Goal: Book appointment/travel/reservation

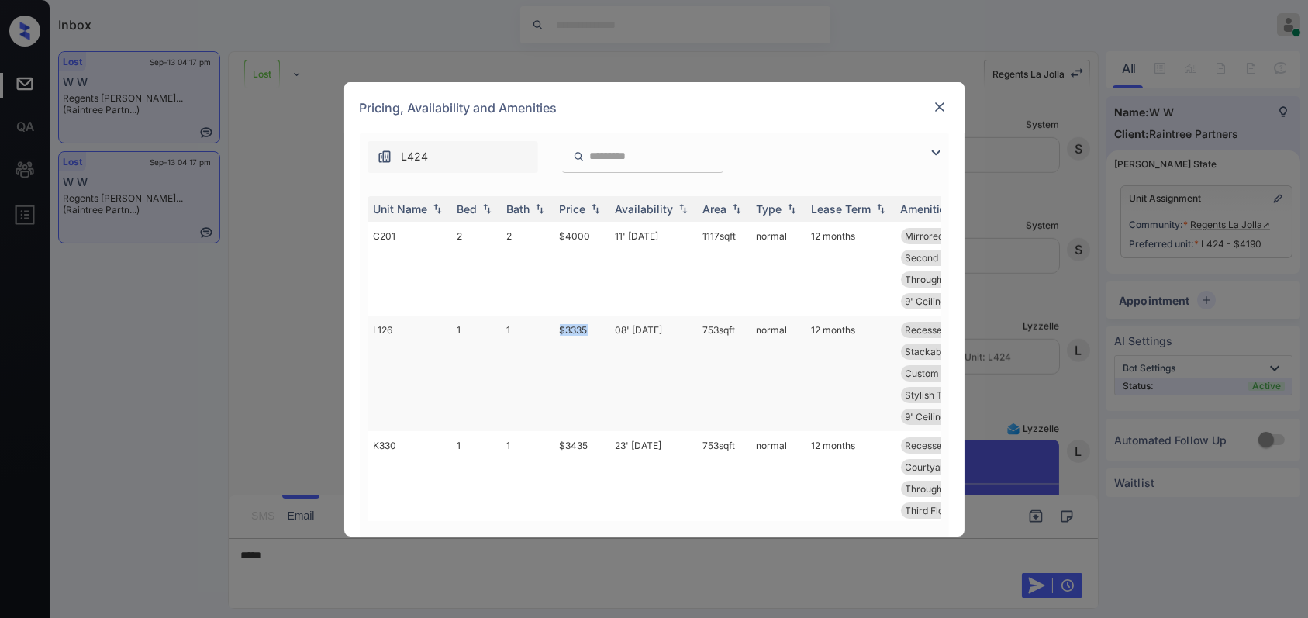
drag, startPoint x: 589, startPoint y: 332, endPoint x: 554, endPoint y: 324, distance: 35.7
click at [554, 324] on td "$3335" at bounding box center [582, 374] width 56 height 116
copy td "$3335"
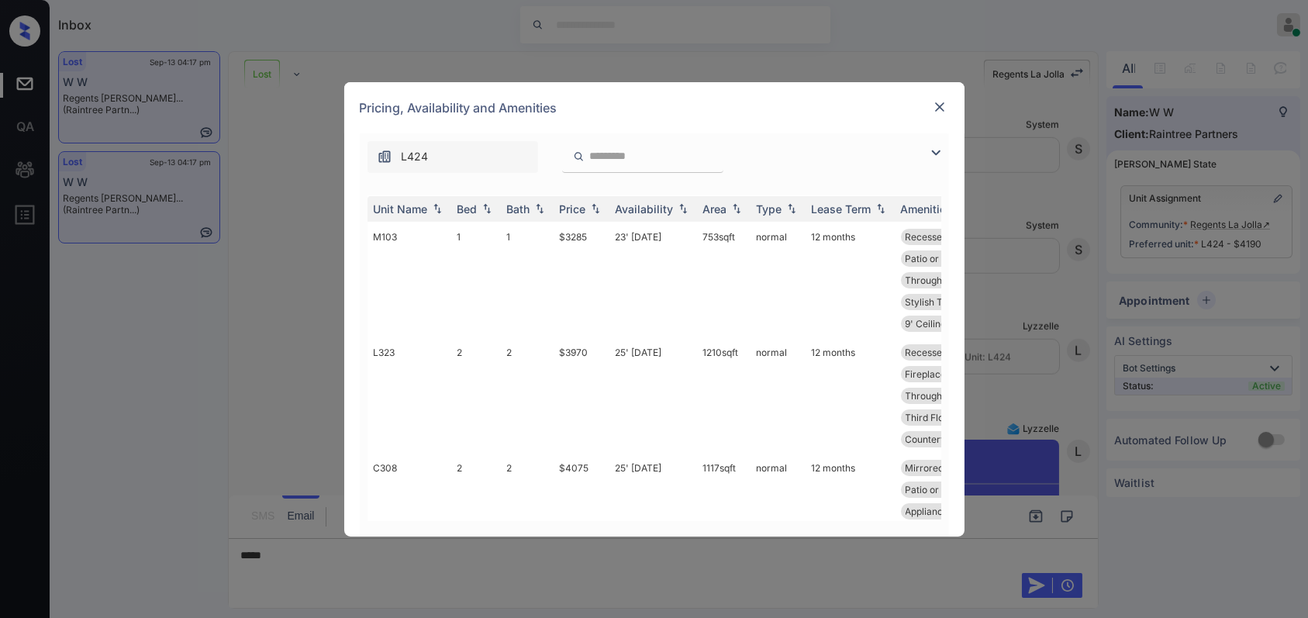
scroll to position [1033, 0]
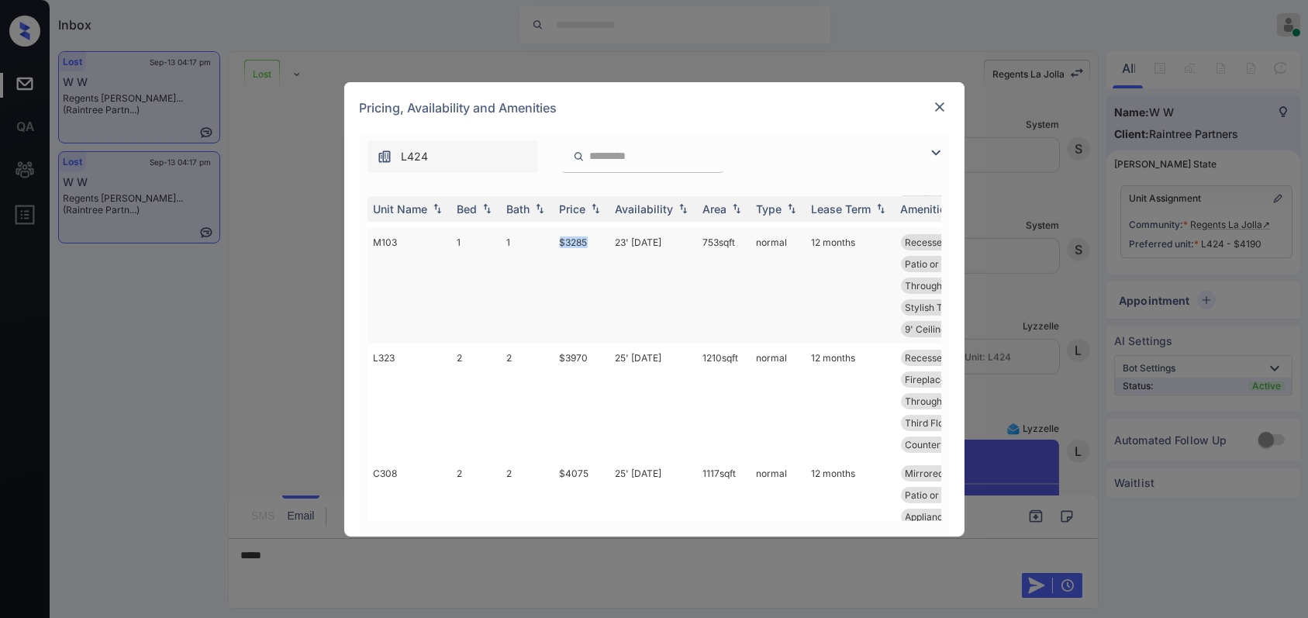
drag, startPoint x: 599, startPoint y: 238, endPoint x: 553, endPoint y: 242, distance: 46.7
click at [554, 242] on td "$3285" at bounding box center [582, 286] width 56 height 116
copy td "$3285"
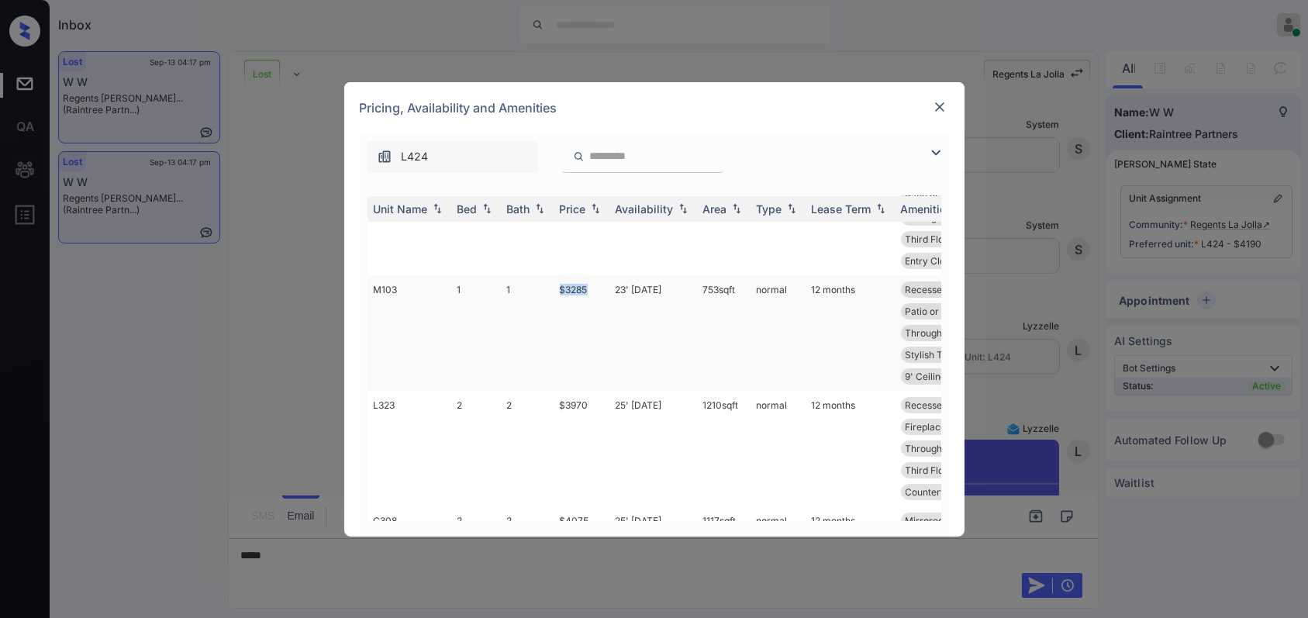
click at [578, 288] on td "$3285" at bounding box center [582, 333] width 56 height 116
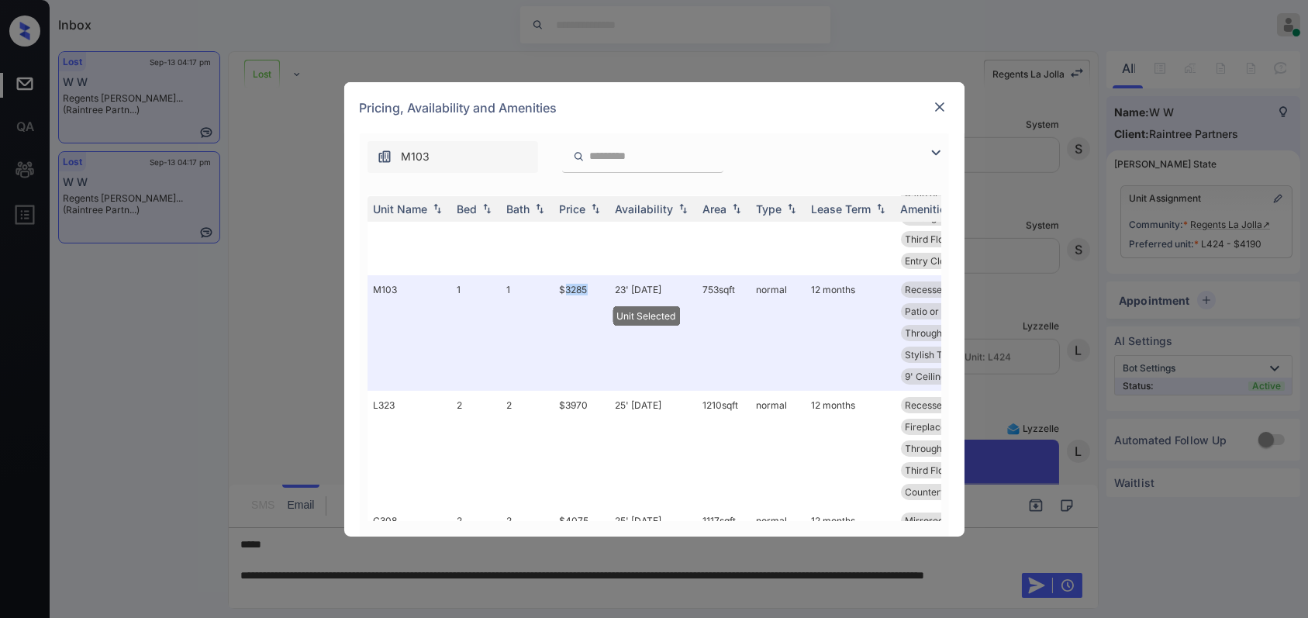
click at [938, 103] on img at bounding box center [940, 107] width 16 height 16
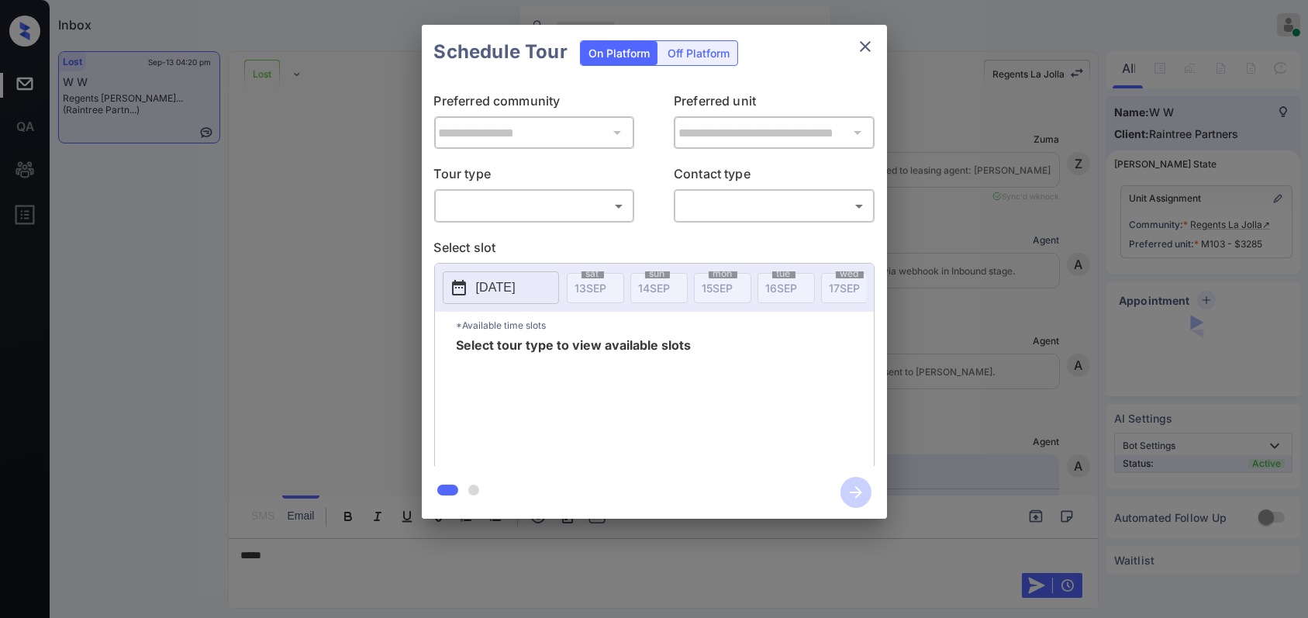
scroll to position [4118, 0]
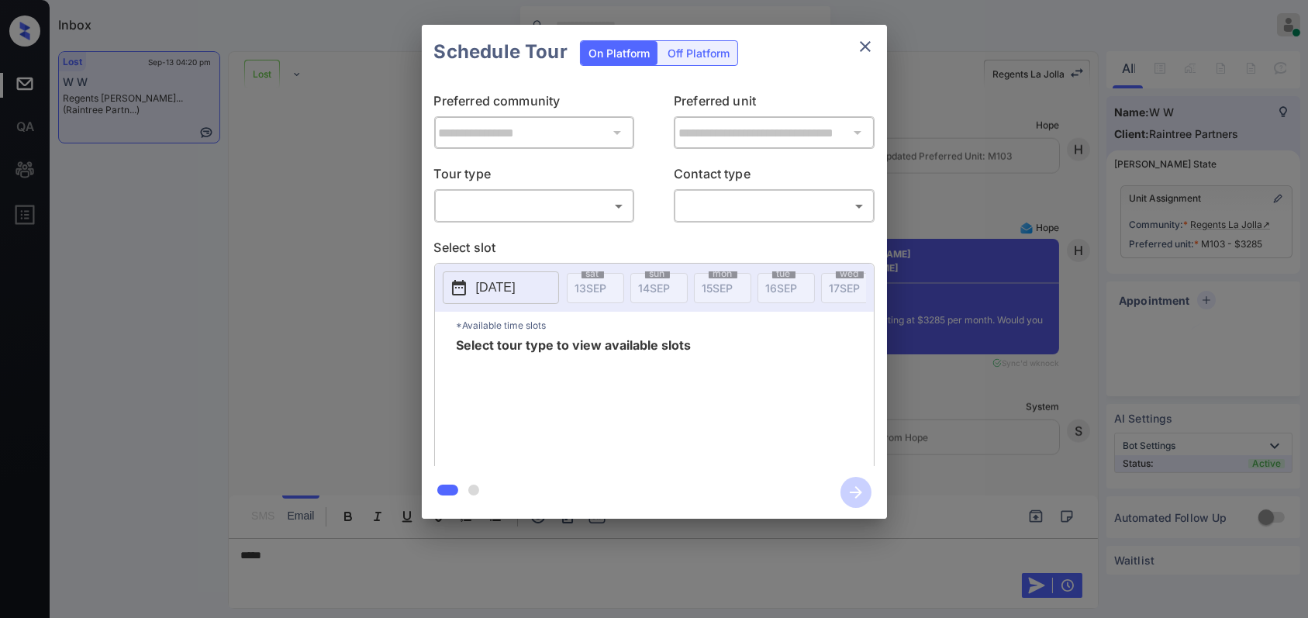
click at [517, 219] on div "​ ​" at bounding box center [534, 205] width 201 height 33
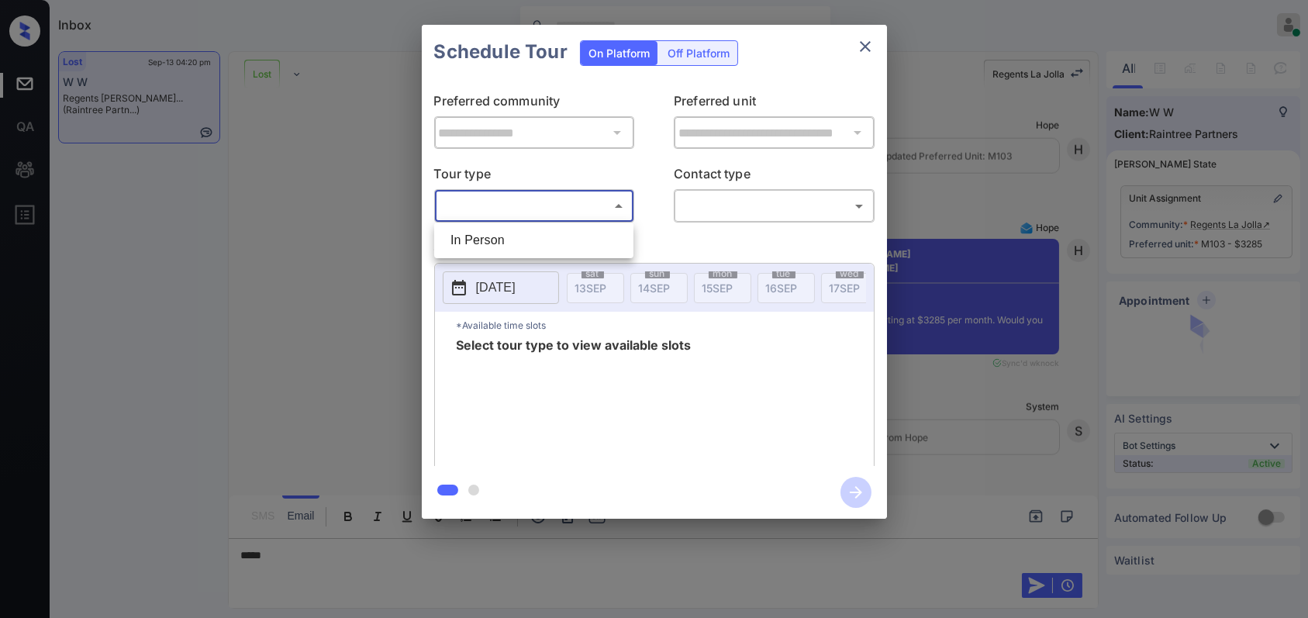
click at [533, 204] on body "Inbox Hope Jatap Online Set yourself offline Set yourself on break Profile Swit…" at bounding box center [654, 309] width 1308 height 618
drag, startPoint x: 509, startPoint y: 247, endPoint x: 746, endPoint y: 223, distance: 238.5
click at [509, 247] on li "In Person" at bounding box center [533, 240] width 191 height 28
type input "********"
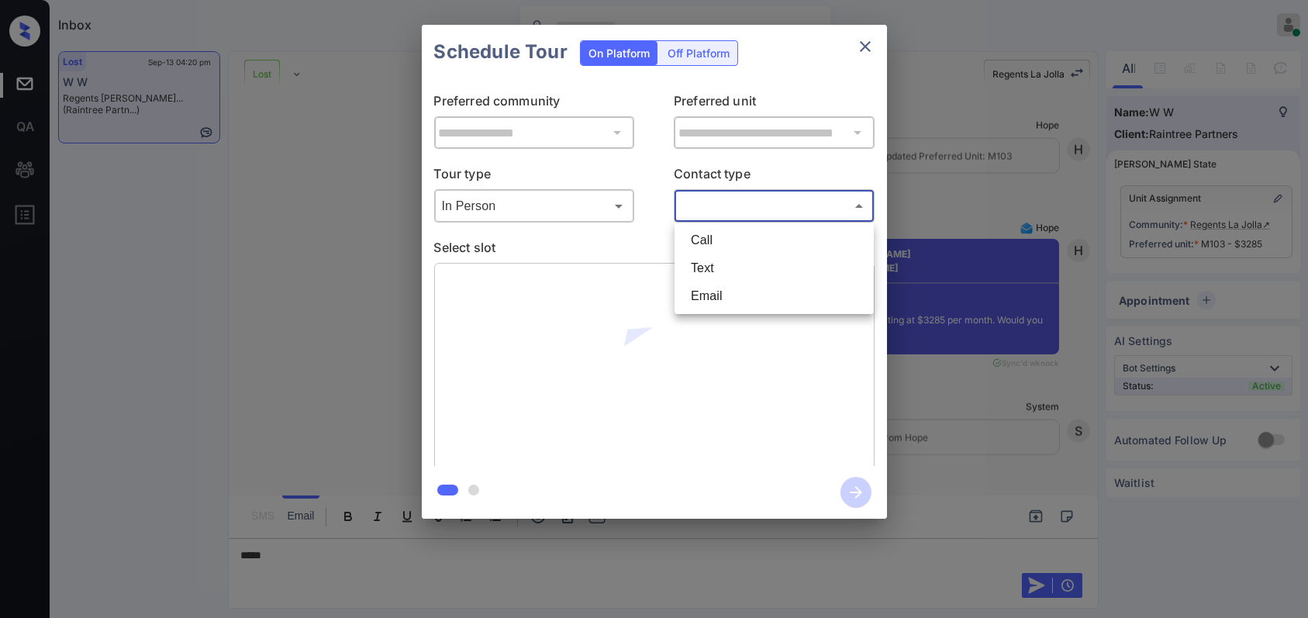
click at [783, 210] on body "Inbox Hope Jatap Online Set yourself offline Set yourself on break Profile Swit…" at bounding box center [654, 309] width 1308 height 618
click at [754, 262] on li "Text" at bounding box center [773, 268] width 191 height 28
click at [763, 202] on body "Inbox Hope Jatap Online Set yourself offline Set yourself on break Profile Swit…" at bounding box center [654, 309] width 1308 height 618
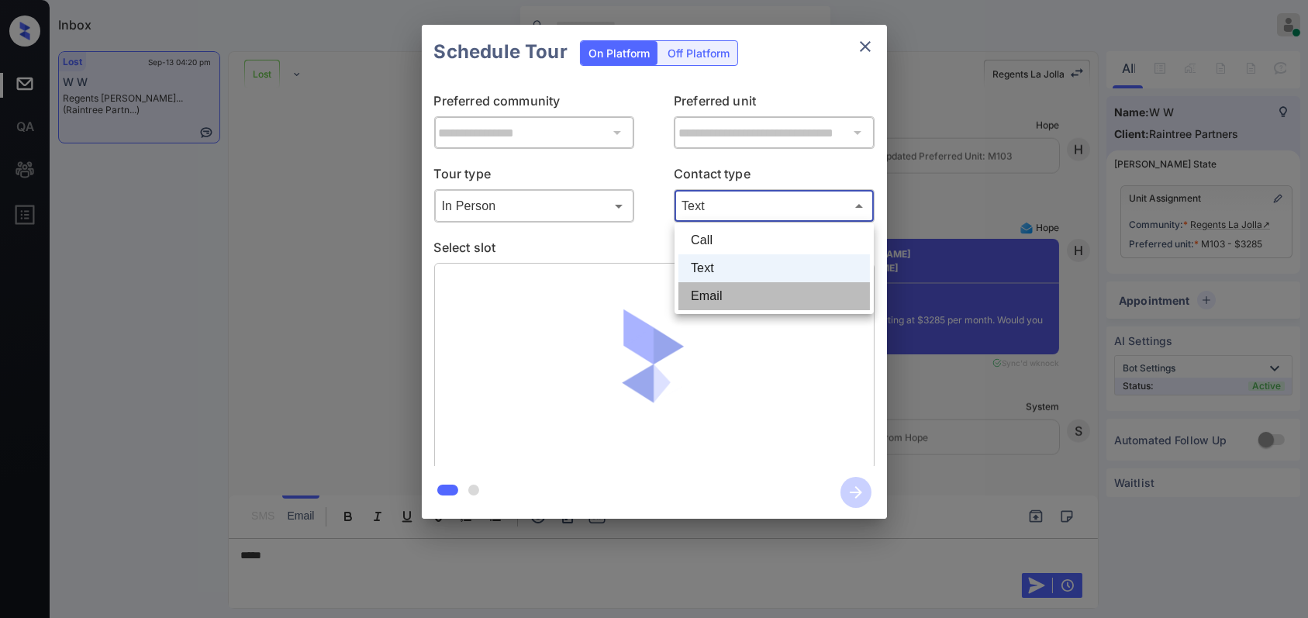
click at [732, 291] on li "Email" at bounding box center [773, 296] width 191 height 28
type input "*****"
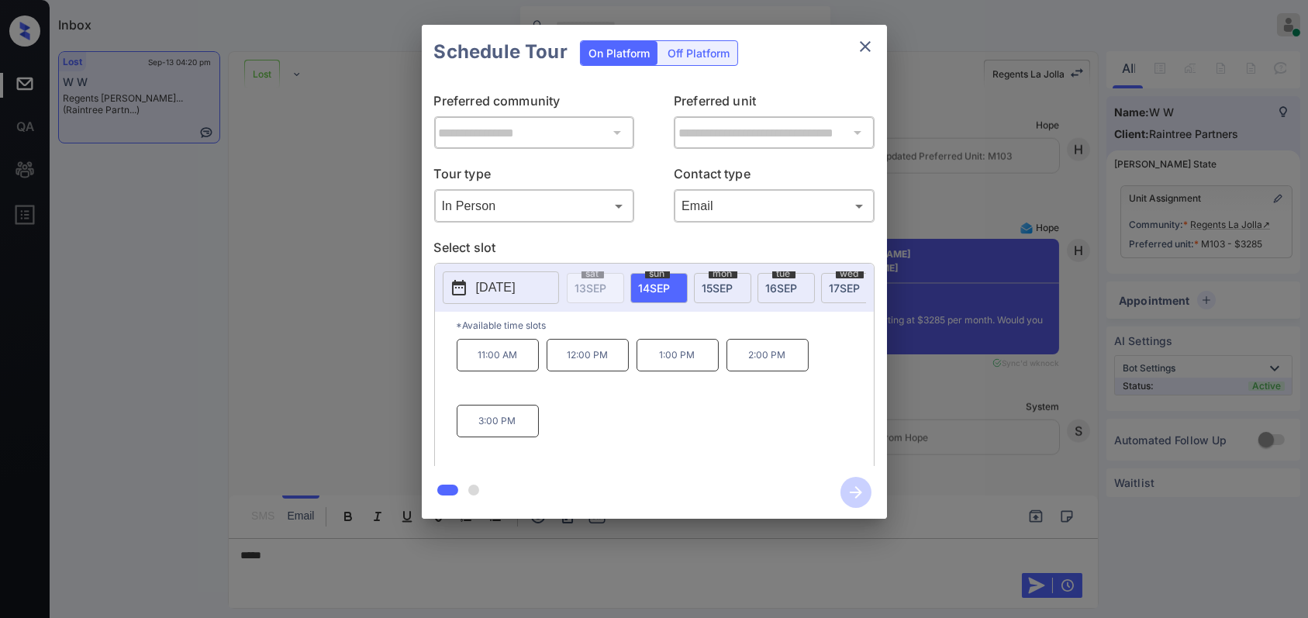
click at [968, 451] on div "**********" at bounding box center [654, 271] width 1308 height 543
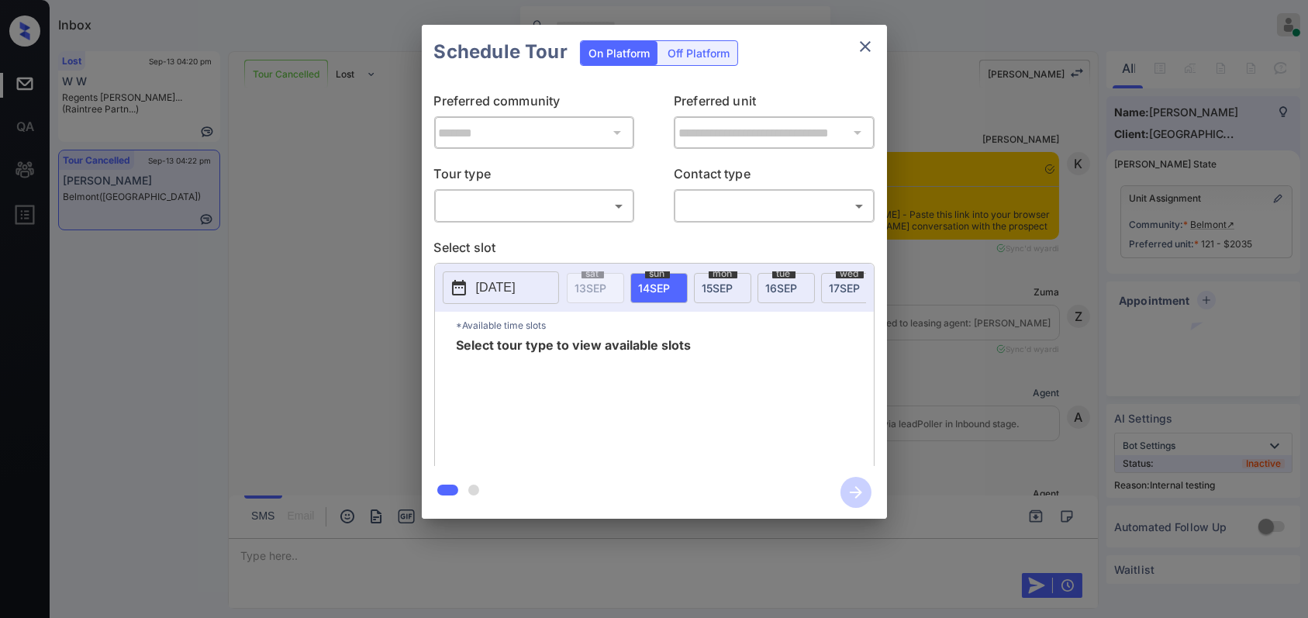
scroll to position [11209, 0]
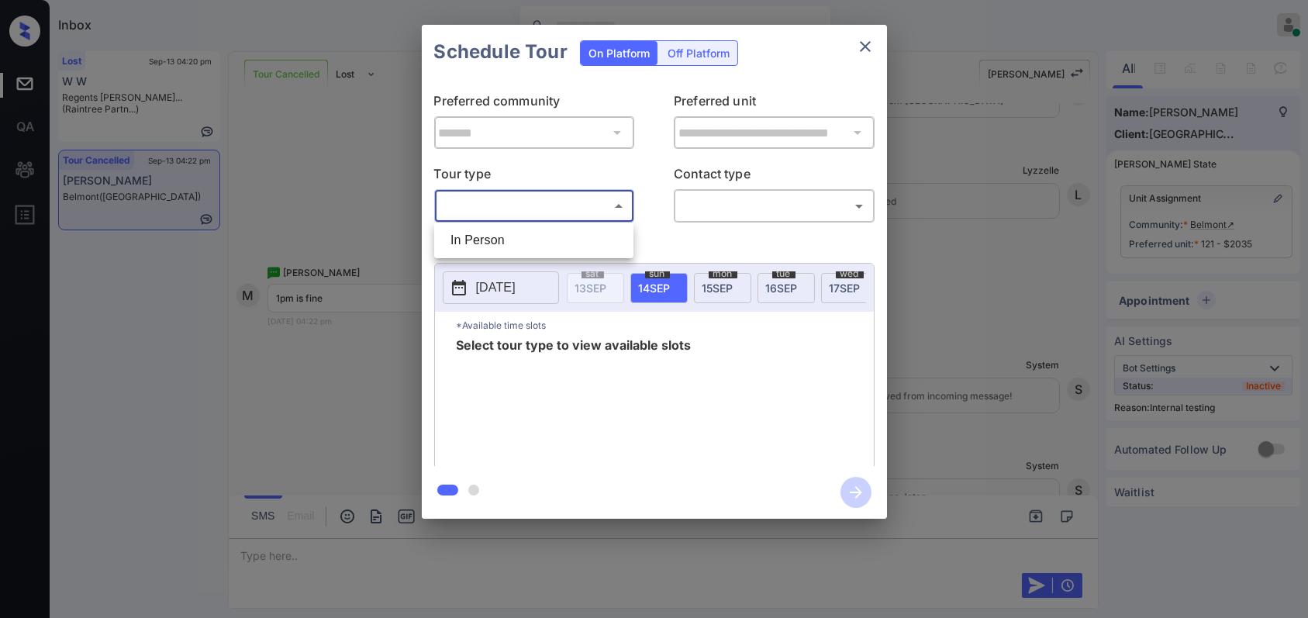
drag, startPoint x: 570, startPoint y: 213, endPoint x: 557, endPoint y: 234, distance: 24.3
click at [570, 213] on body "Inbox Hope Jatap Online Set yourself offline Set yourself on break Profile Swit…" at bounding box center [654, 309] width 1308 height 618
drag, startPoint x: 553, startPoint y: 235, endPoint x: 701, endPoint y: 220, distance: 148.8
click at [554, 235] on li "In Person" at bounding box center [533, 240] width 191 height 28
type input "********"
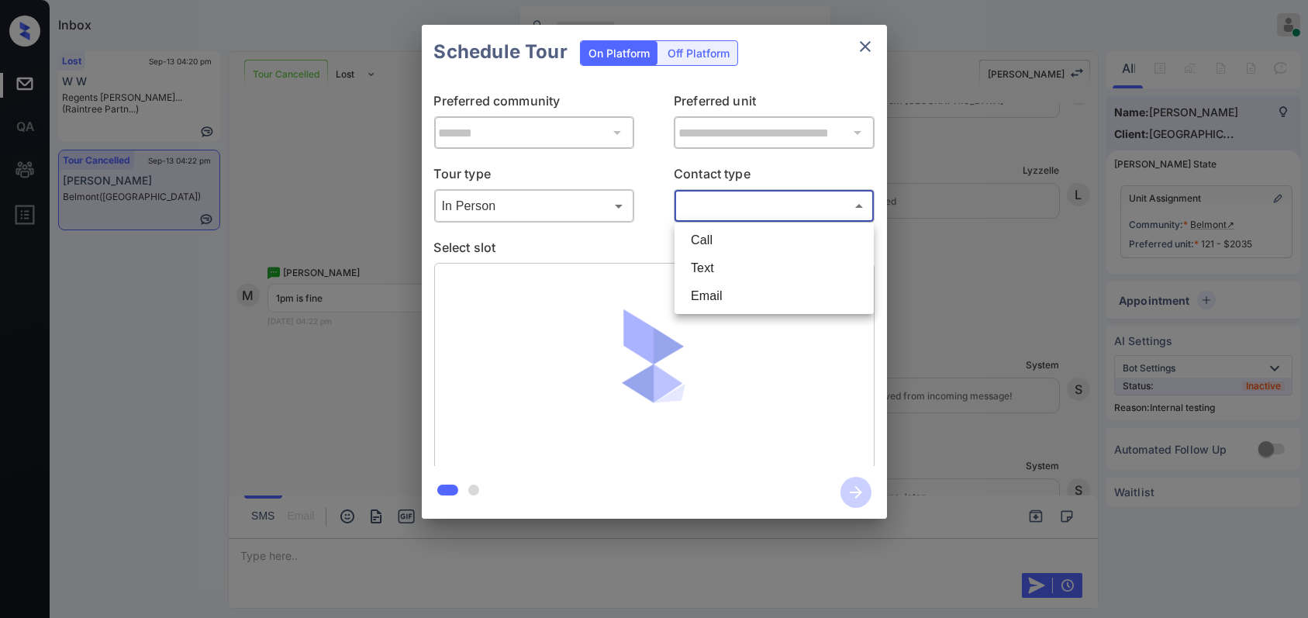
drag, startPoint x: 732, startPoint y: 206, endPoint x: 726, endPoint y: 260, distance: 54.5
click at [733, 211] on body "Inbox Hope Jatap Online Set yourself offline Set yourself on break Profile Swit…" at bounding box center [654, 309] width 1308 height 618
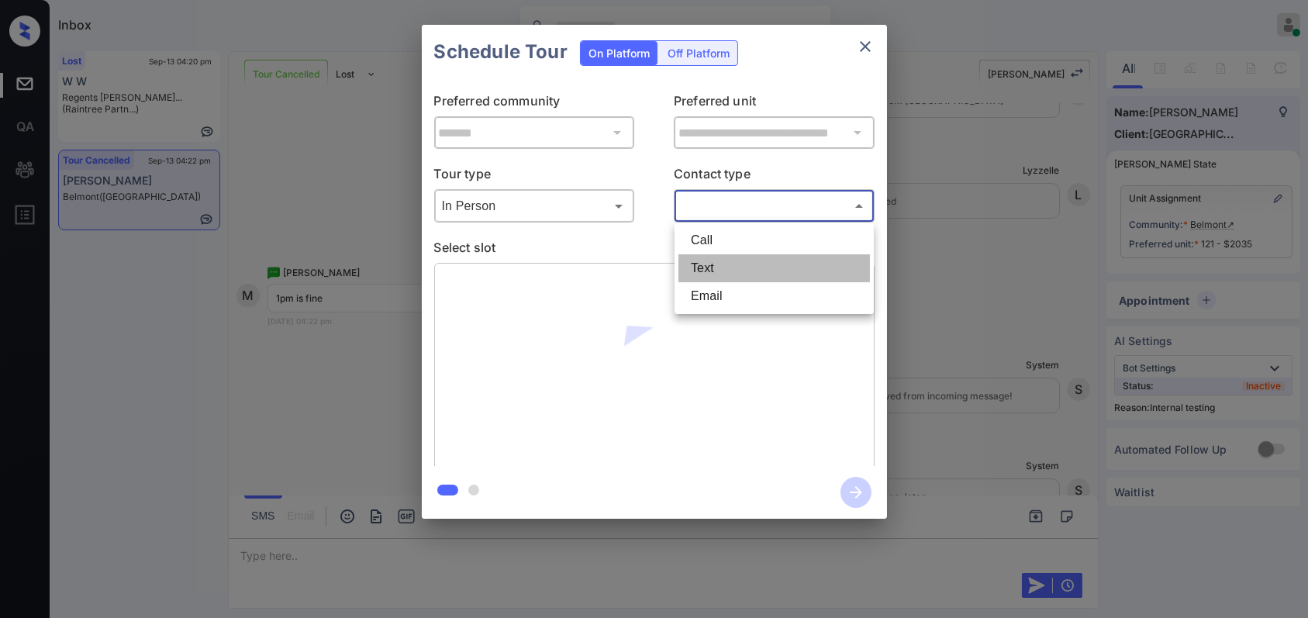
click at [726, 263] on li "Text" at bounding box center [773, 268] width 191 height 28
type input "****"
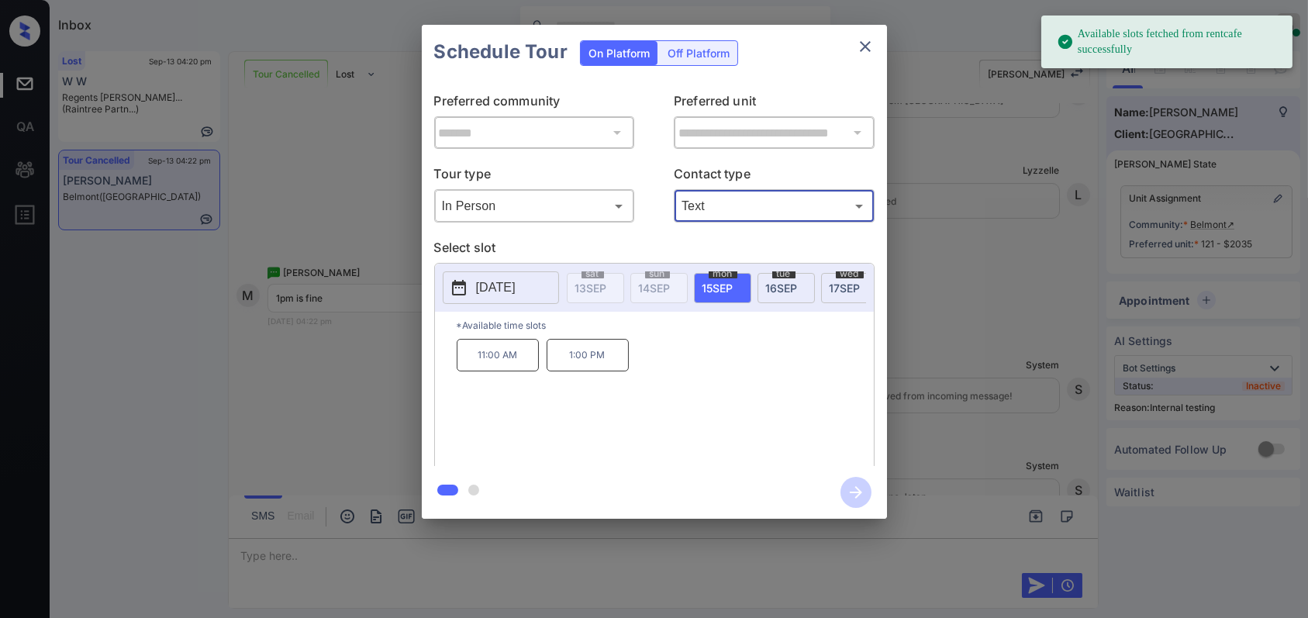
click at [592, 363] on p "1:00 PM" at bounding box center [588, 355] width 82 height 33
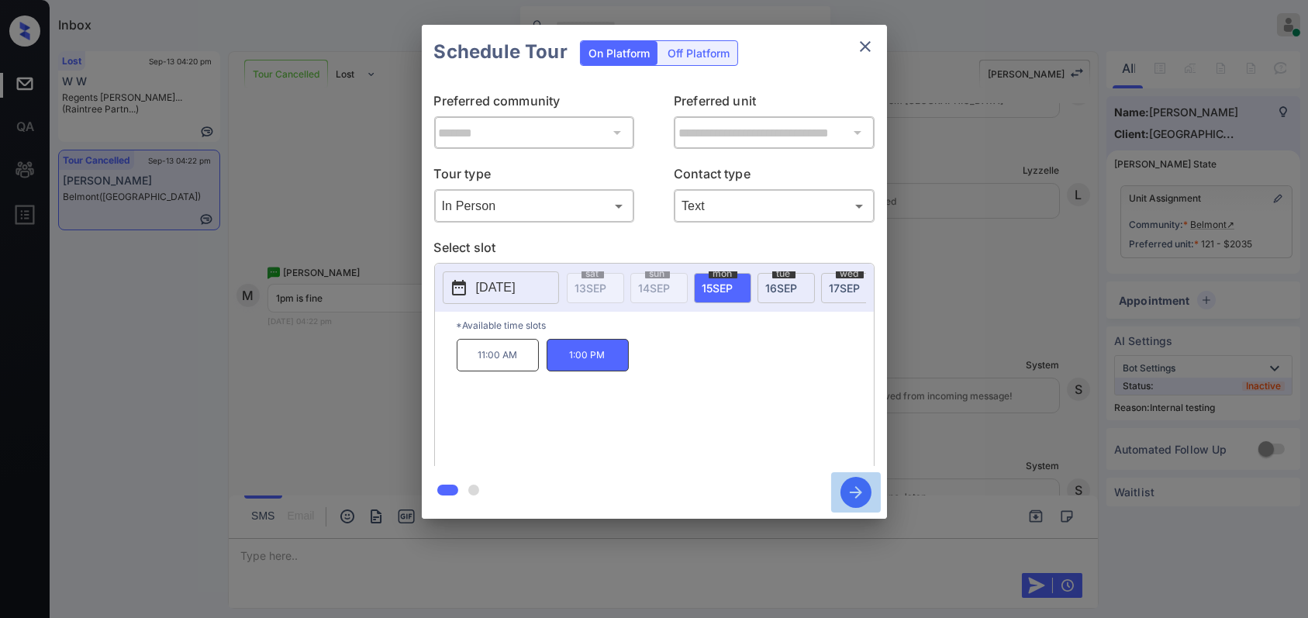
click at [858, 499] on icon "button" at bounding box center [855, 492] width 31 height 31
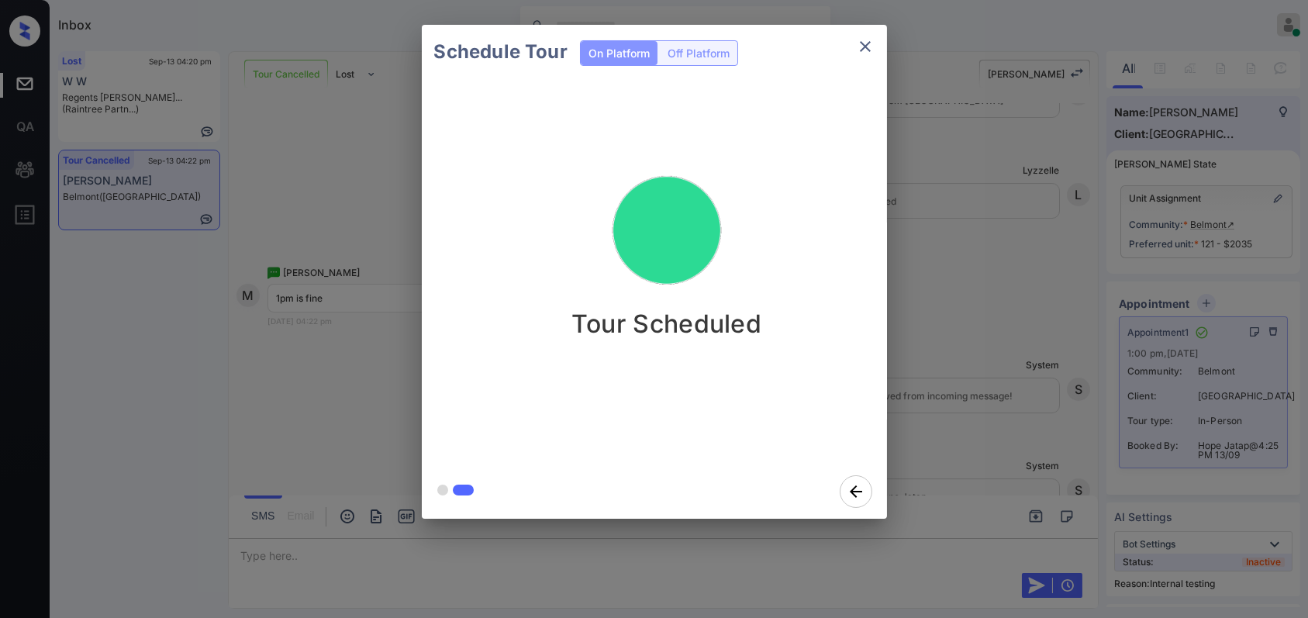
click at [1001, 278] on div "Schedule Tour On Platform Off Platform Tour Scheduled" at bounding box center [654, 271] width 1308 height 543
